Goal: Transaction & Acquisition: Purchase product/service

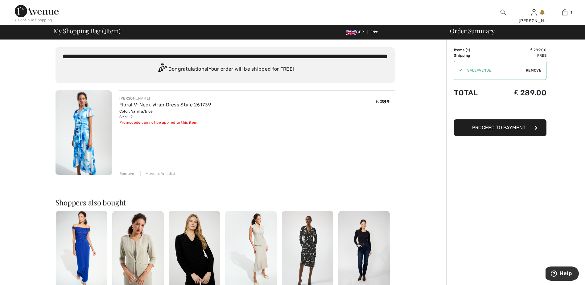
click at [506, 127] on span "Proceed to Payment" at bounding box center [499, 128] width 53 height 6
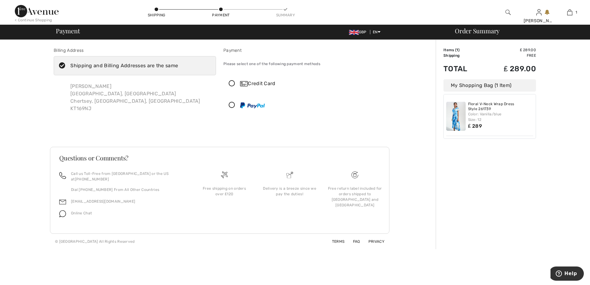
click at [231, 81] on icon at bounding box center [232, 84] width 16 height 6
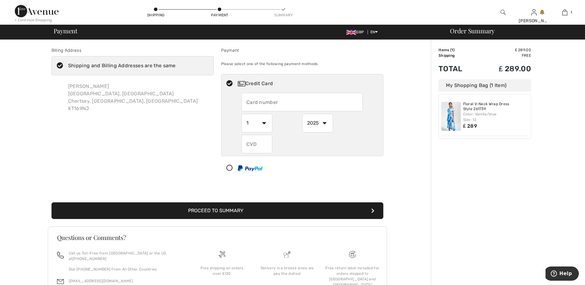
click at [253, 102] on input "text" at bounding box center [302, 102] width 121 height 19
type input "[CREDIT_CARD_NUMBER]"
click at [264, 124] on select "1 2 3 4 5 6 7 8 9 10 11 12" at bounding box center [257, 123] width 31 height 19
select select "10"
click at [242, 114] on select "1 2 3 4 5 6 7 8 9 10 11 12" at bounding box center [257, 123] width 31 height 19
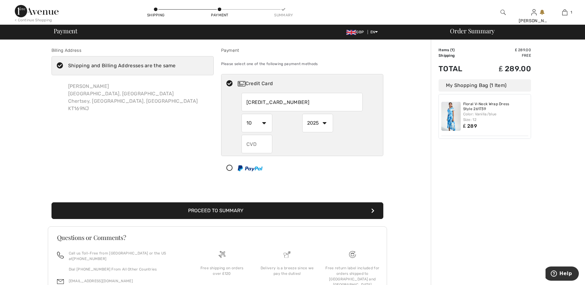
click at [325, 122] on select "2025 2026 2027 2028 2029 2030 2031 2032 2033 2034 2035" at bounding box center [317, 123] width 31 height 19
select select "2029"
click at [302, 114] on select "2025 2026 2027 2028 2029 2030 2031 2032 2033 2034 2035" at bounding box center [317, 123] width 31 height 19
click at [251, 143] on input "text" at bounding box center [257, 144] width 31 height 19
type input "812"
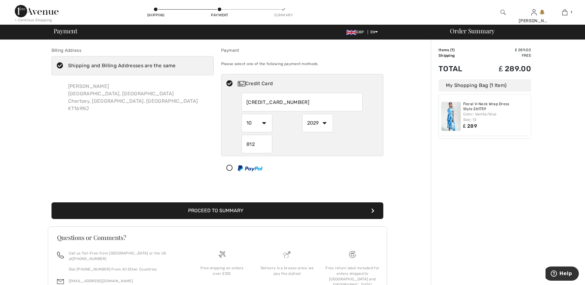
click at [412, 140] on div "Billing Address Shipping and Billing Addresses are the same [PERSON_NAME][STREE…" at bounding box center [217, 184] width 427 height 289
click at [223, 209] on button "Proceed to Summary" at bounding box center [218, 210] width 332 height 17
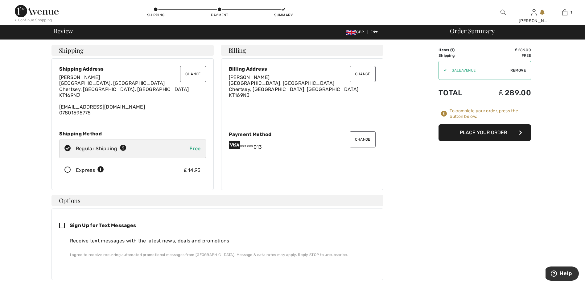
click at [486, 132] on button "Place Your Order" at bounding box center [485, 132] width 93 height 17
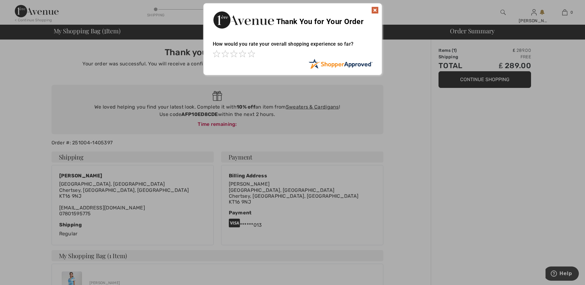
click at [374, 8] on img at bounding box center [375, 9] width 7 height 7
